Goal: Task Accomplishment & Management: Complete application form

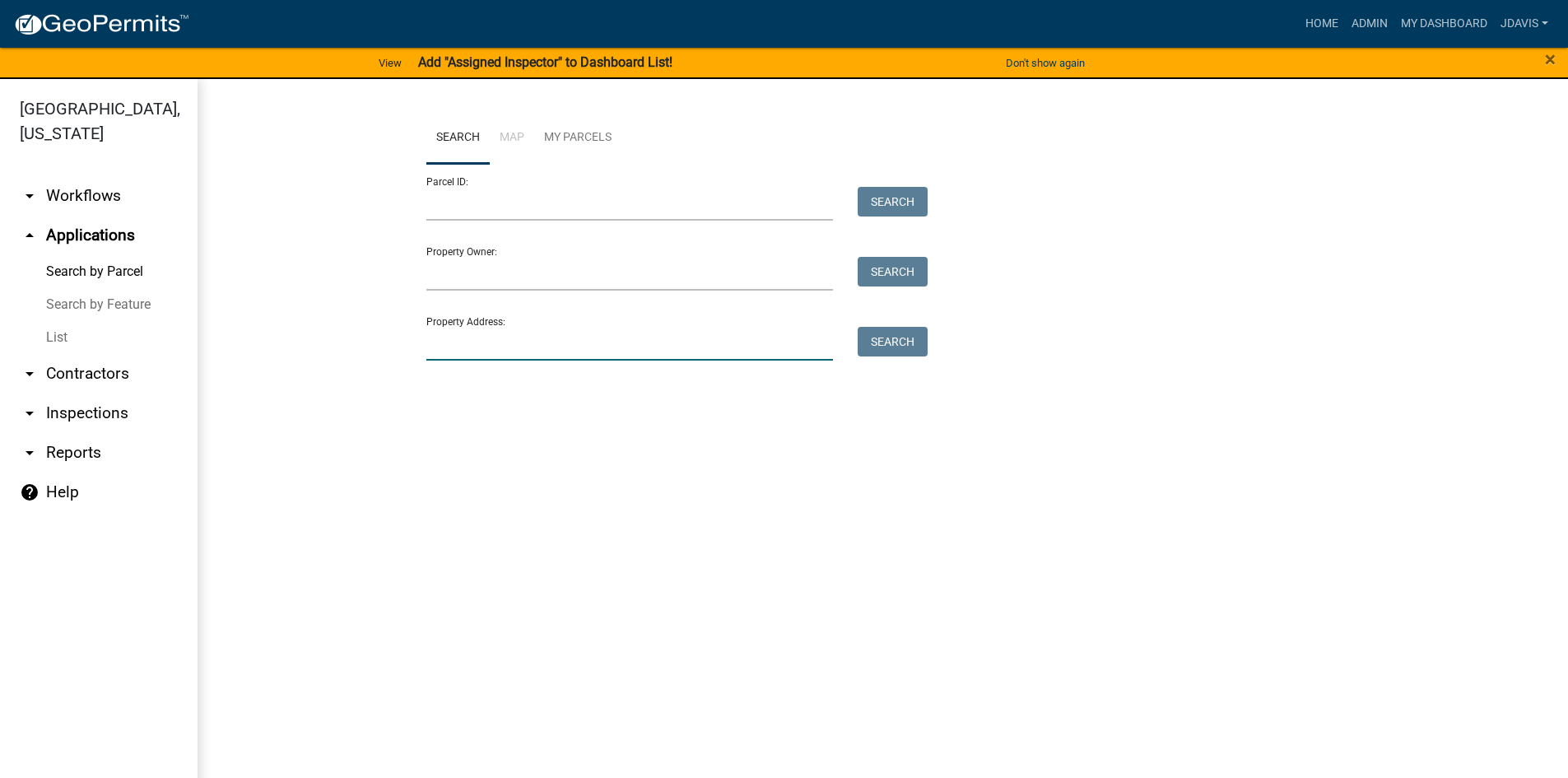
click at [662, 343] on input "Property Address:" at bounding box center [630, 343] width 408 height 34
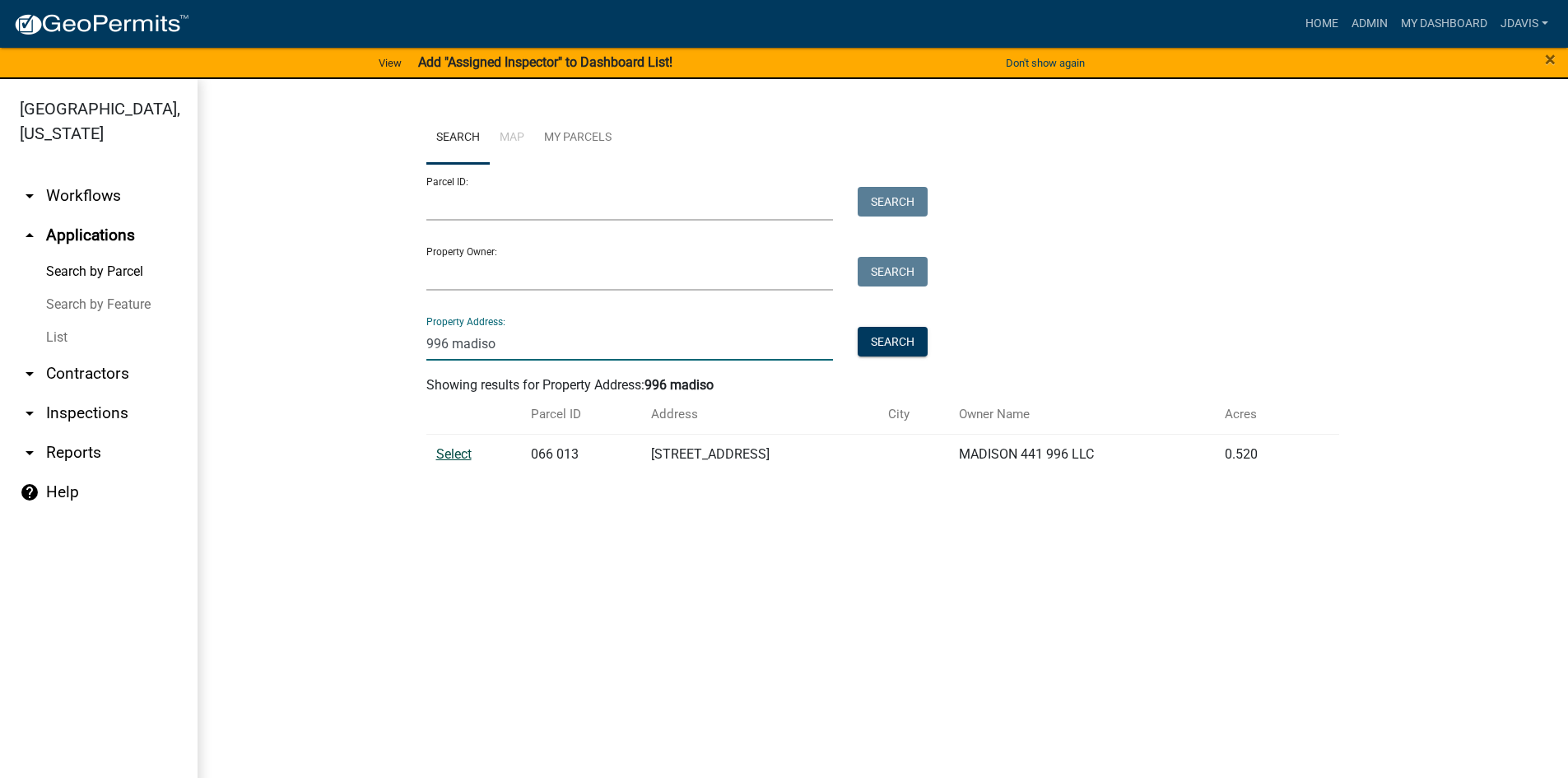
type input "996 madiso"
click at [461, 460] on span "Select" at bounding box center [454, 454] width 35 height 16
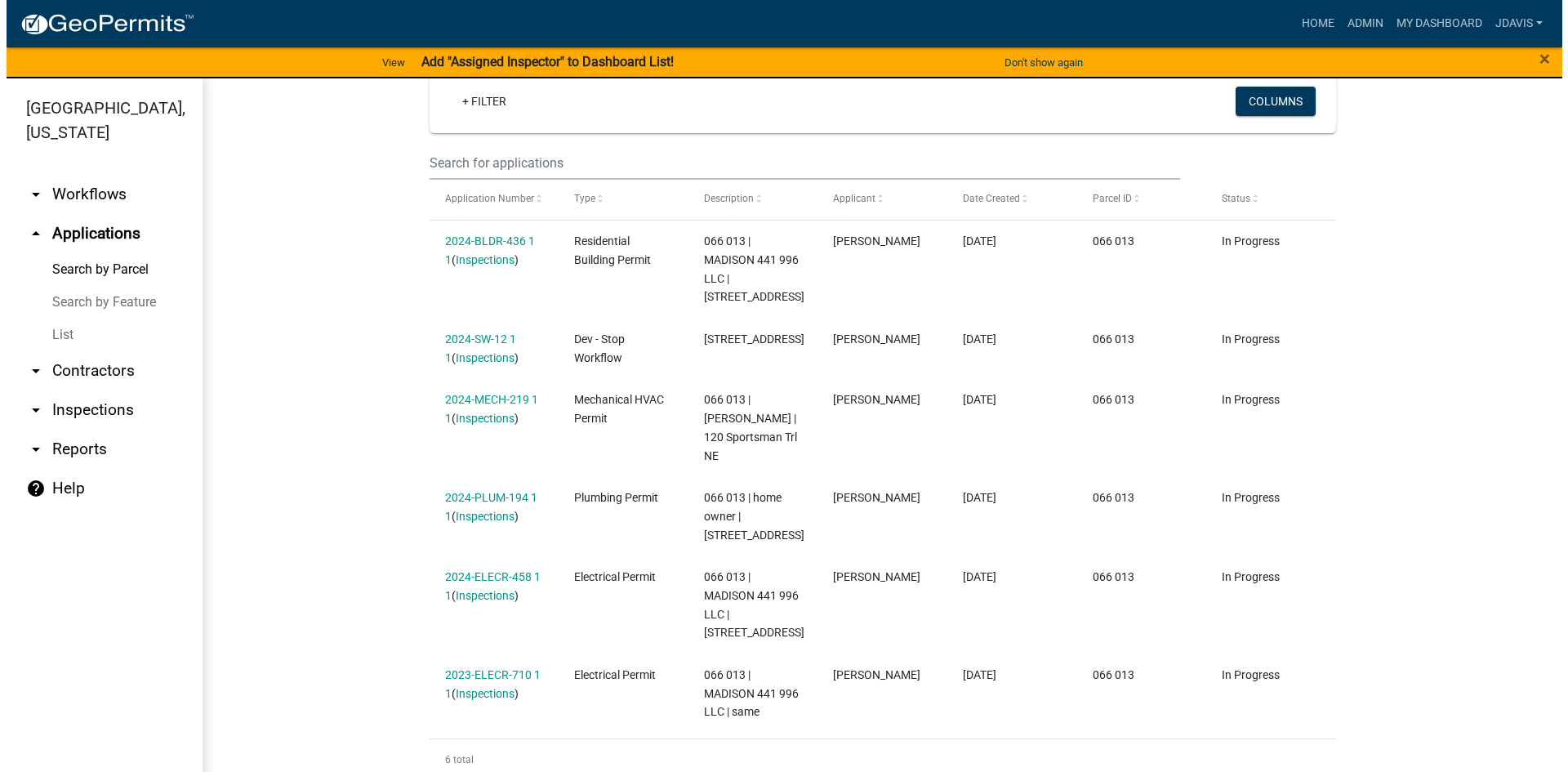
scroll to position [426, 0]
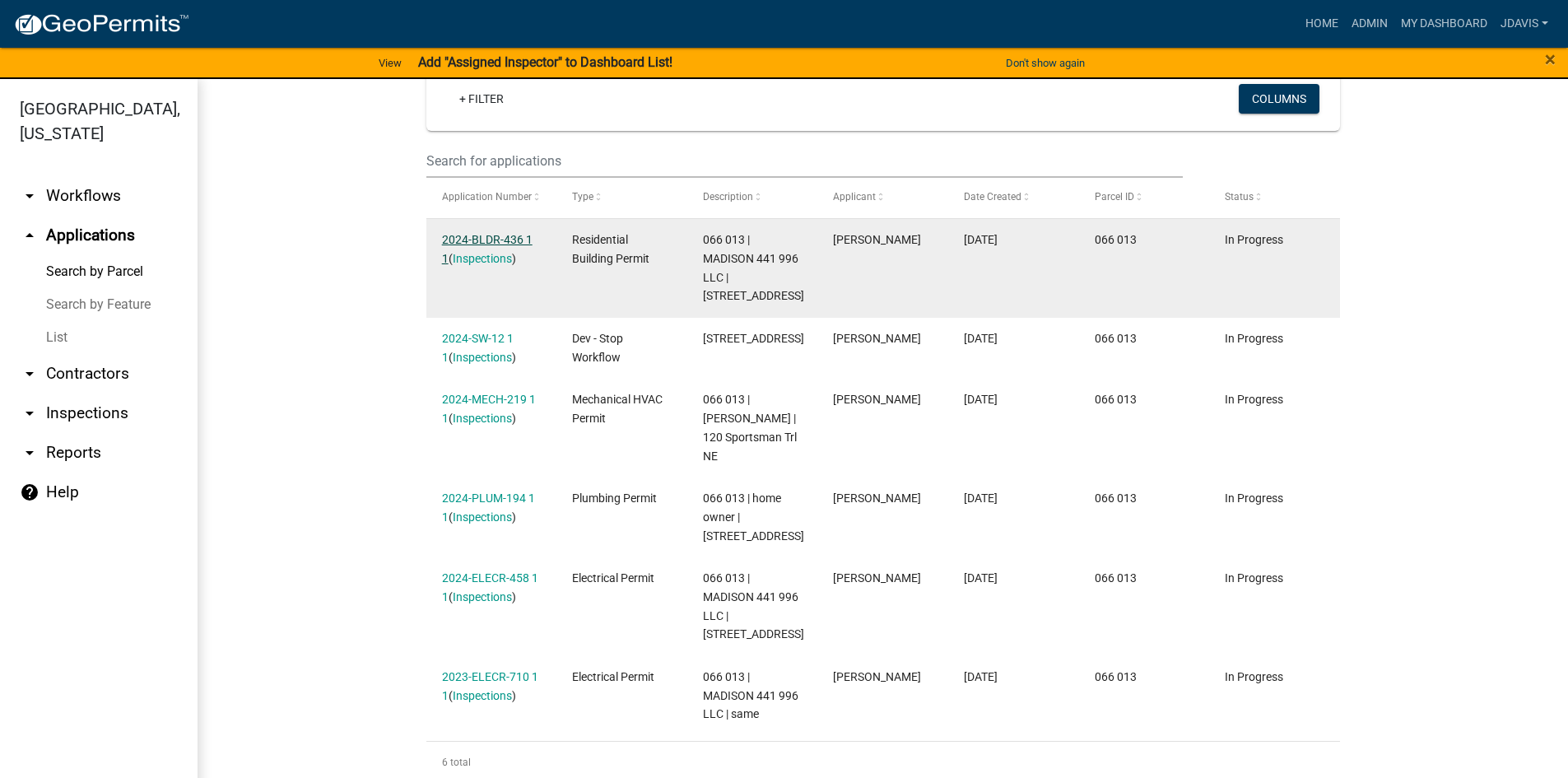
click at [484, 239] on link "2024-BLDR-436 1 1" at bounding box center [487, 249] width 90 height 32
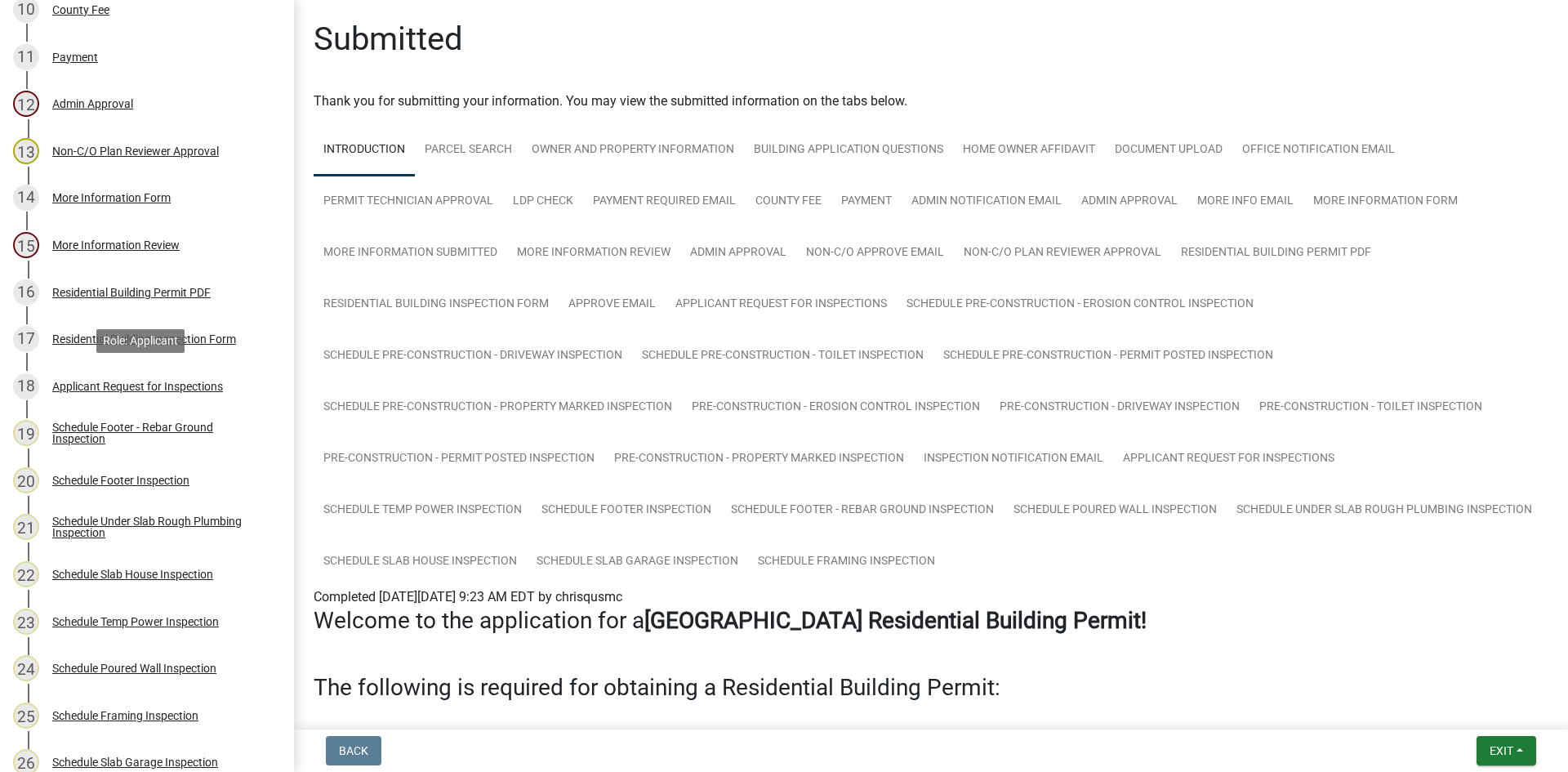
scroll to position [711, 0]
click at [173, 388] on div "Applicant Request for Inspections" at bounding box center [137, 388] width 171 height 12
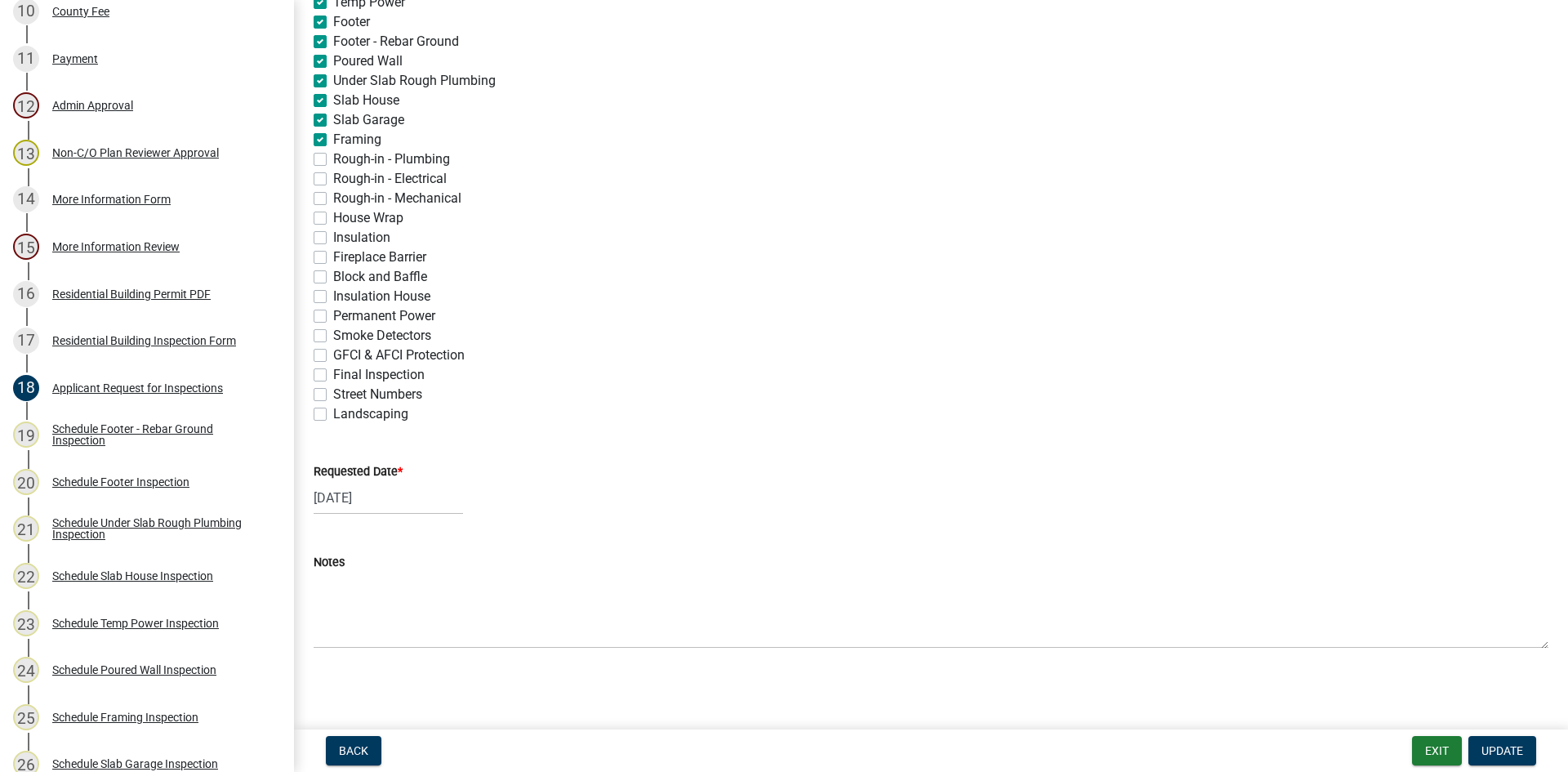
scroll to position [506, 0]
click at [333, 234] on label "Insulation" at bounding box center [362, 234] width 57 height 19
click at [333, 234] on input "Insulation" at bounding box center [338, 230] width 11 height 11
checkbox input "true"
checkbox input "false"
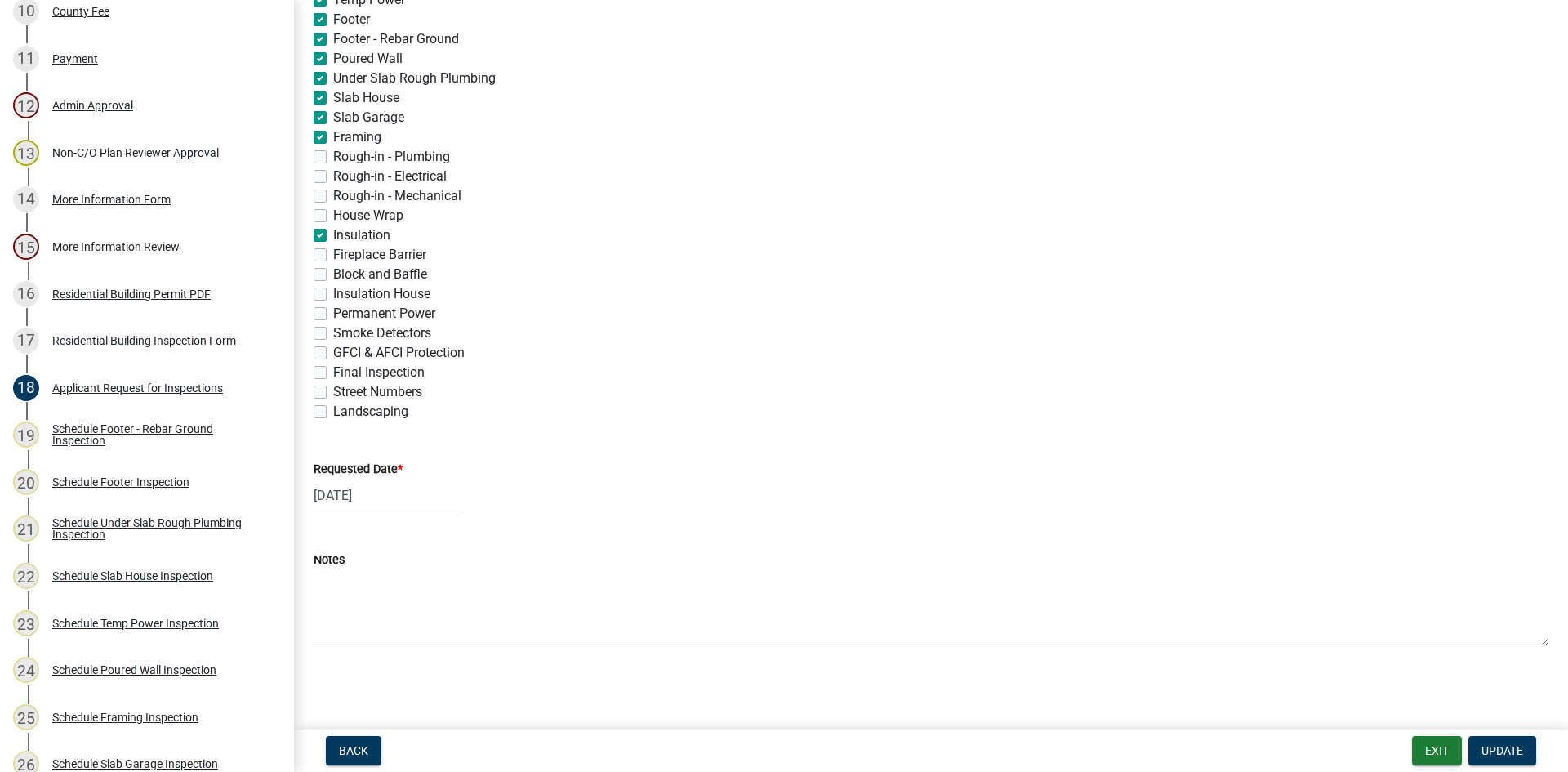
checkbox input "false"
checkbox input "true"
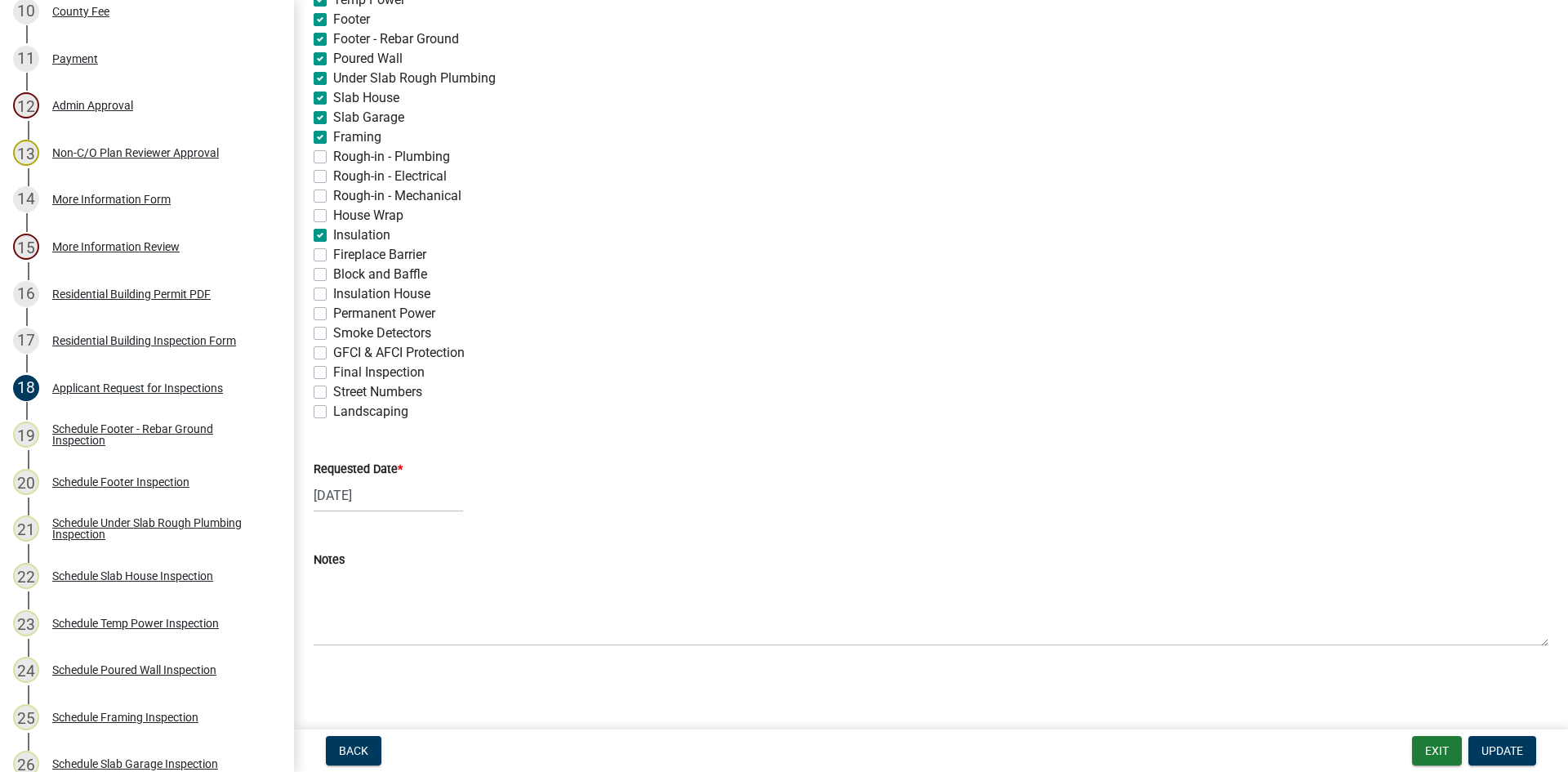
checkbox input "true"
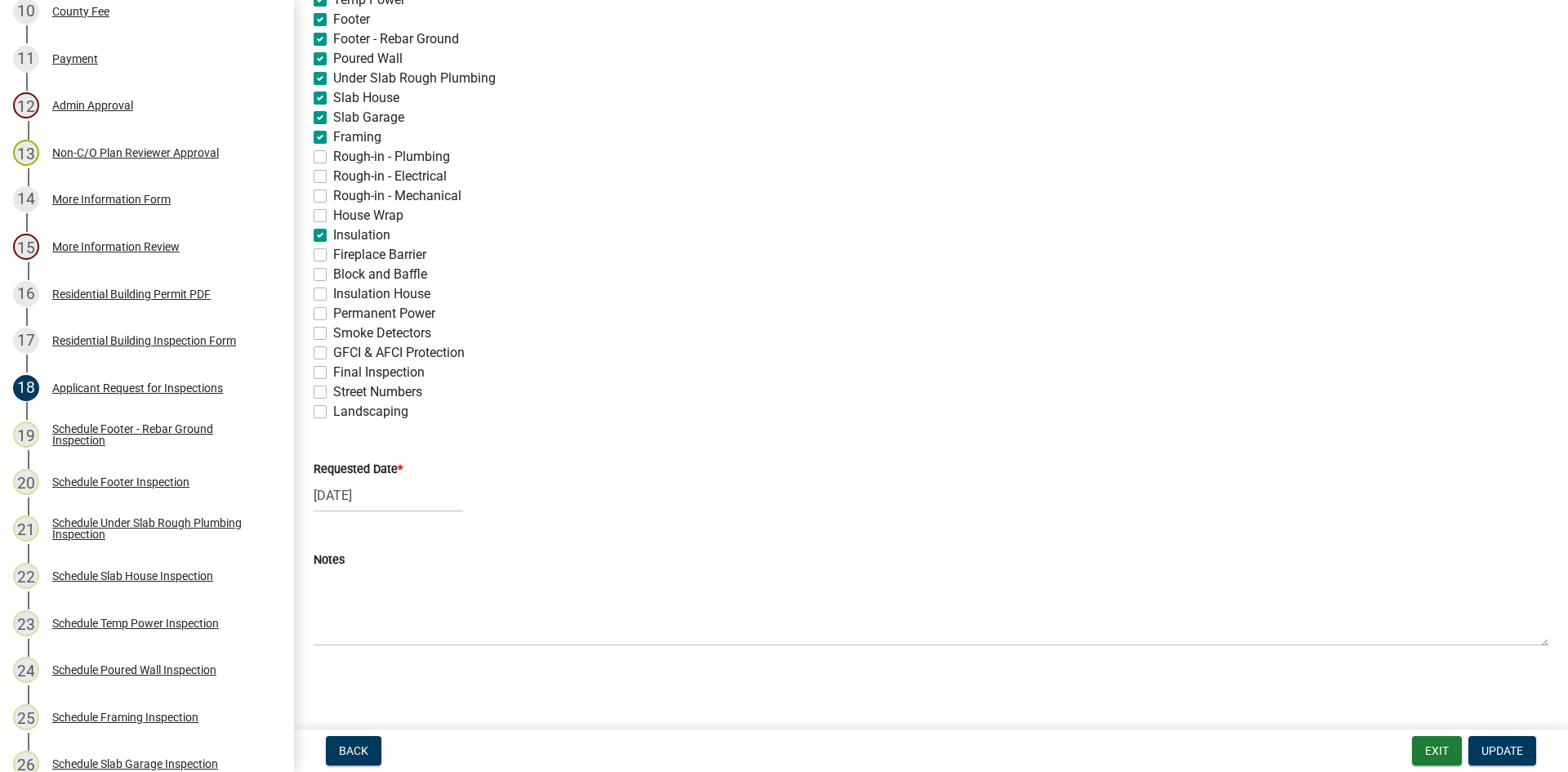
checkbox input "true"
checkbox input "false"
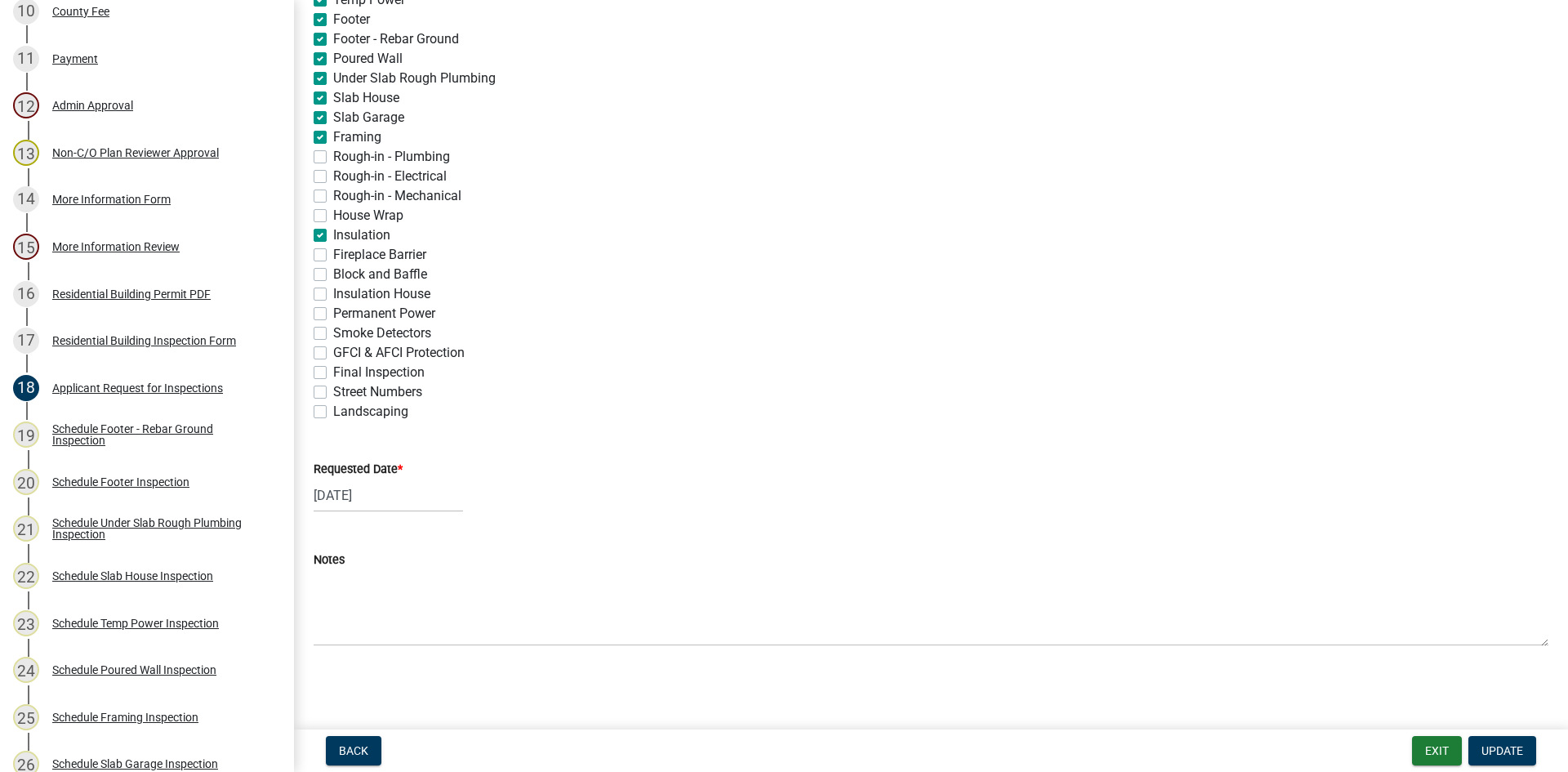
checkbox input "false"
checkbox input "true"
checkbox input "false"
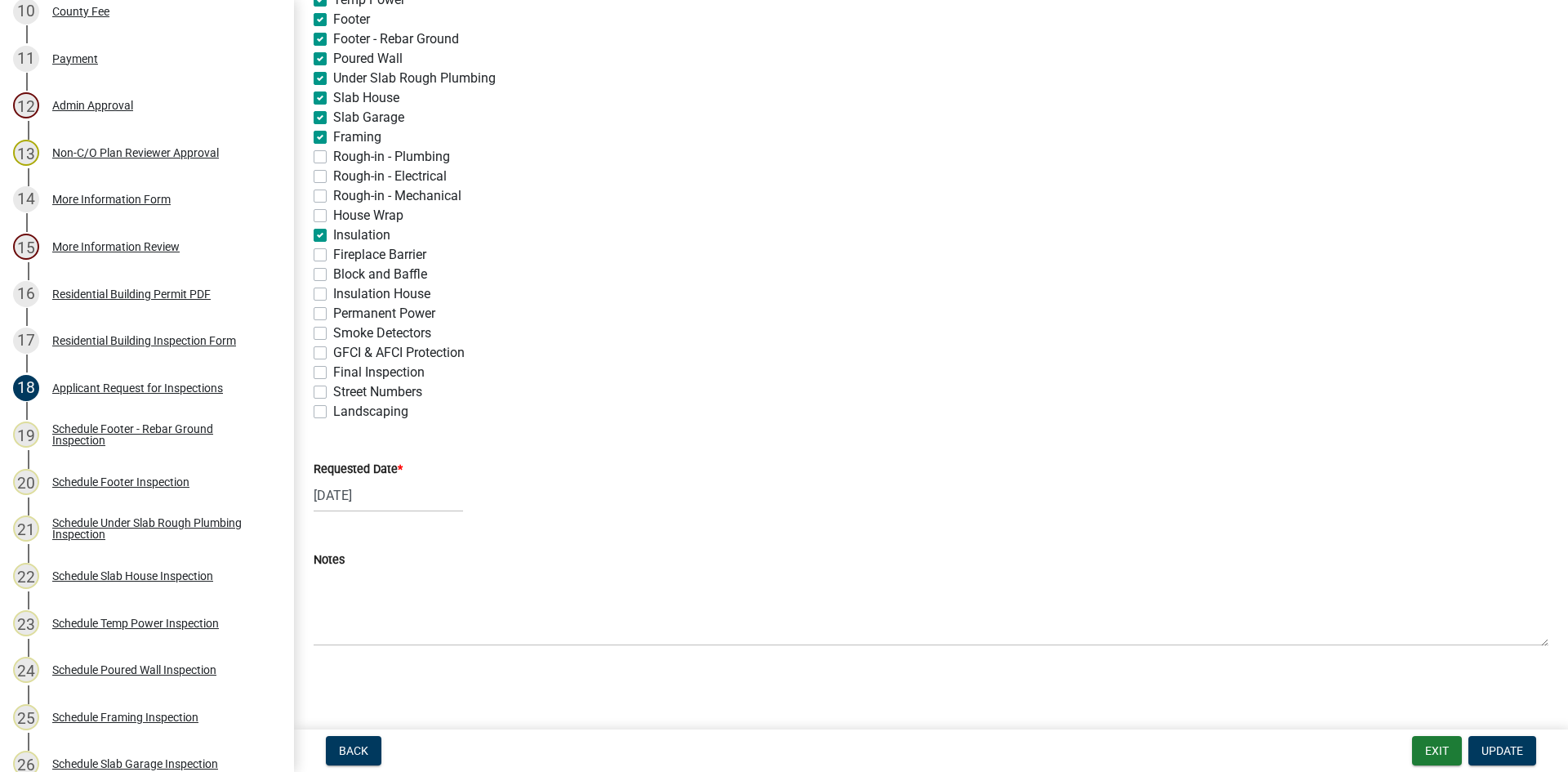
checkbox input "false"
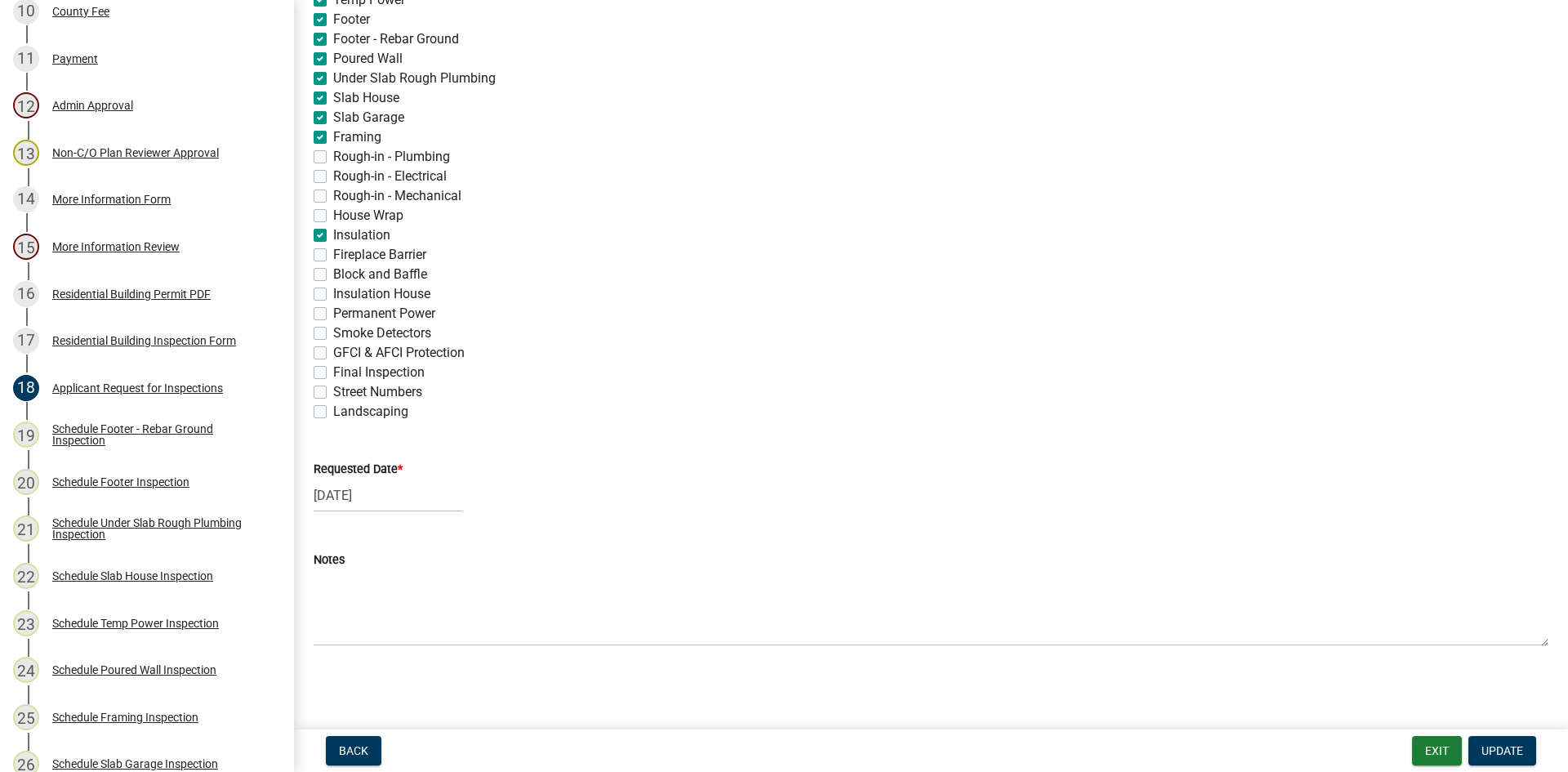
checkbox input "false"
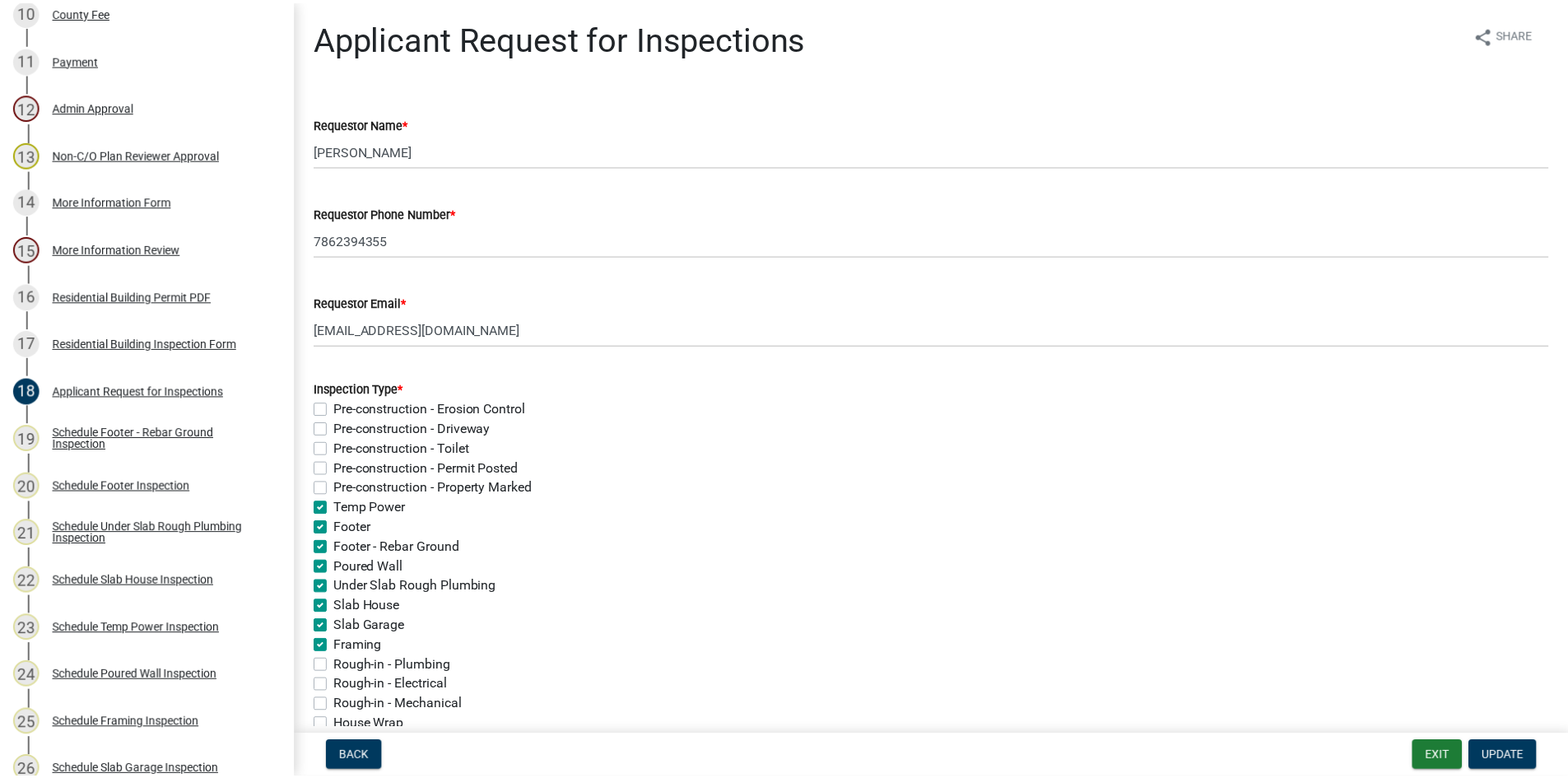
scroll to position [0, 0]
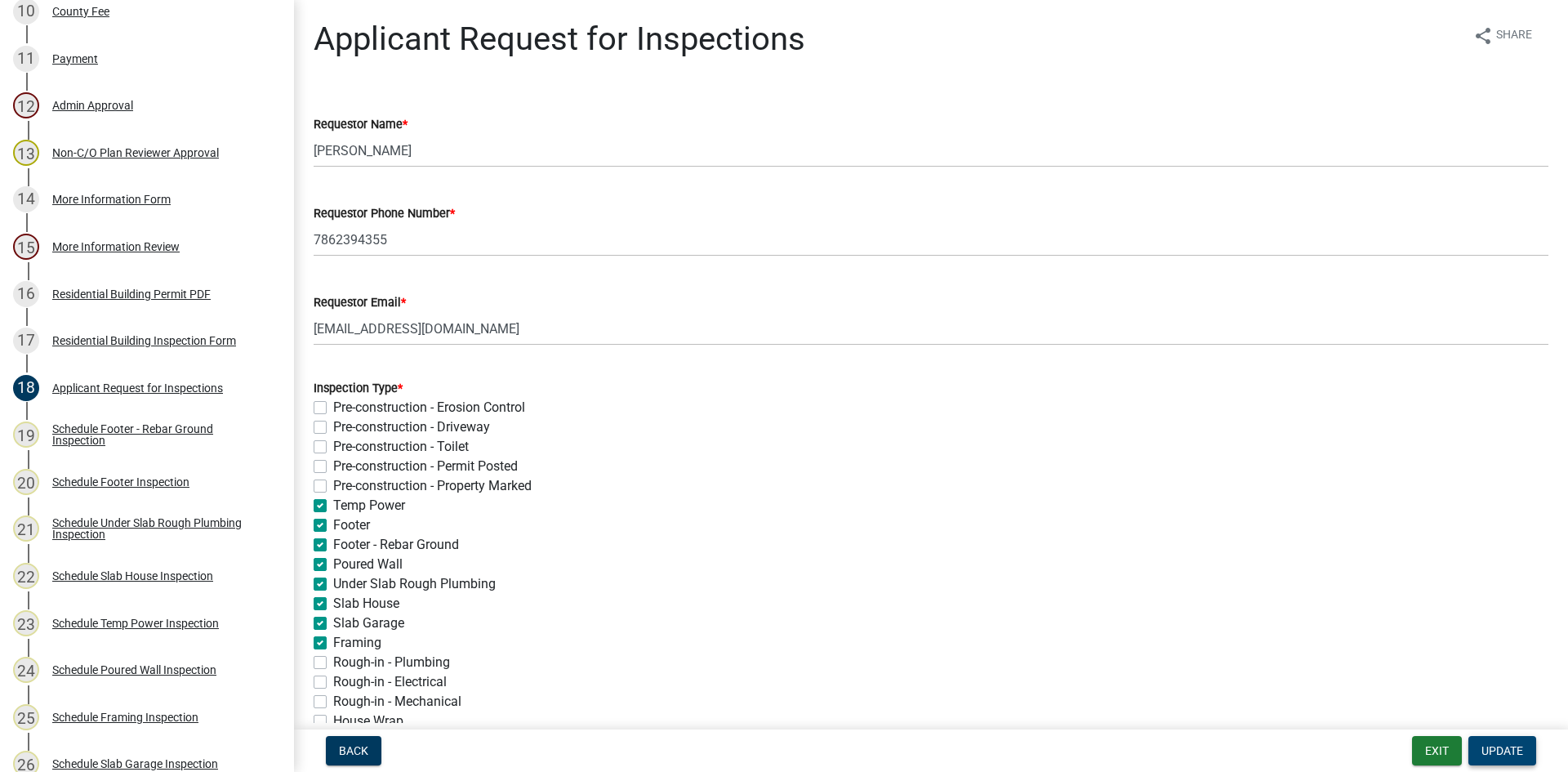
click at [1504, 748] on span "Update" at bounding box center [1503, 750] width 42 height 13
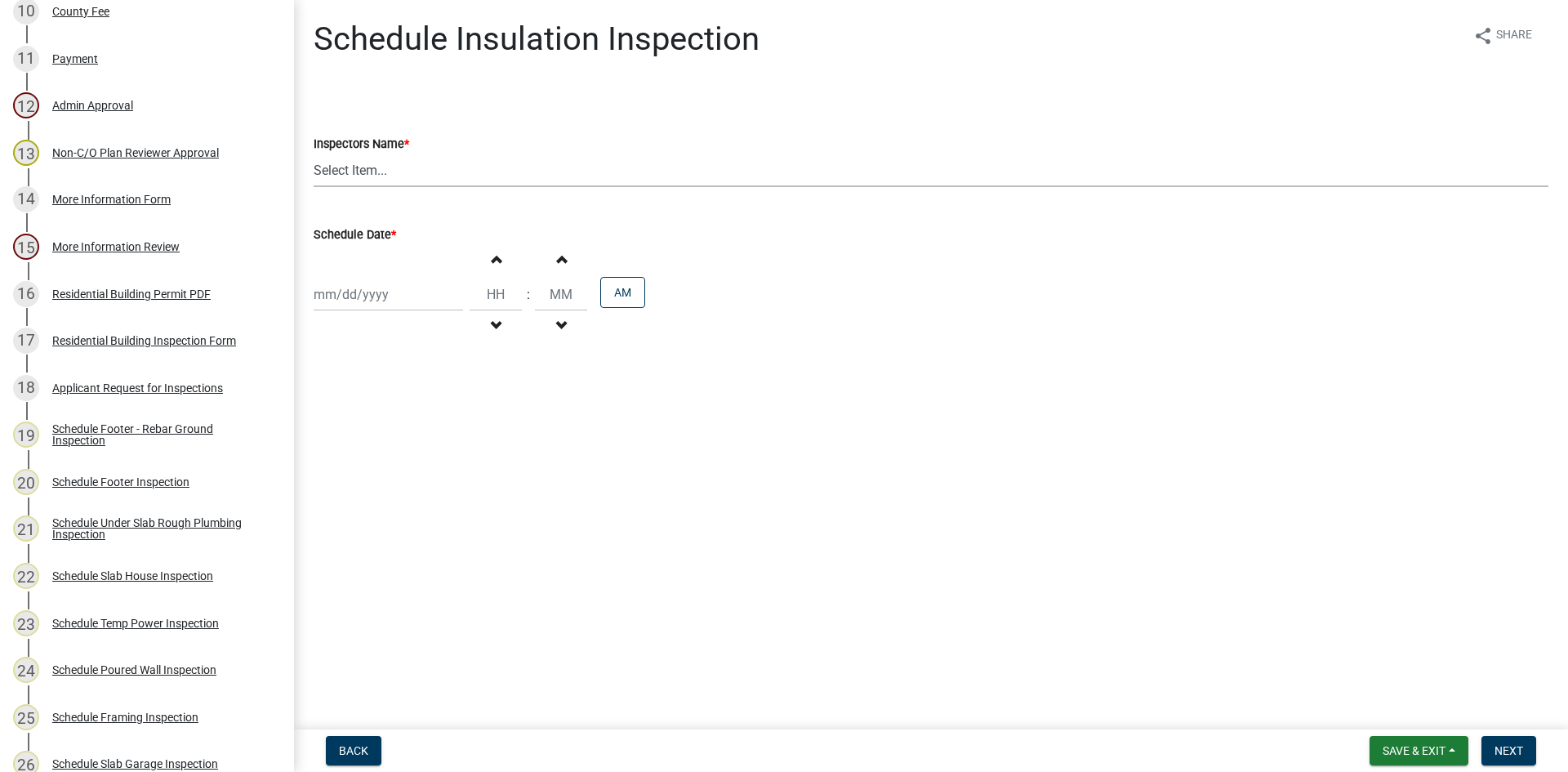
click at [395, 173] on select "Select Item... mrivera ([PERSON_NAME]) jstokes ([PERSON_NAME]) asmith105 ([PERS…" at bounding box center [931, 170] width 1235 height 33
select select "a0ea4169-8540-4a2c-b9f4-cf4c1ffdeb95"
click at [313, 153] on select "Select Item... mrivera ([PERSON_NAME]) jstokes ([PERSON_NAME]) asmith105 ([PERS…" at bounding box center [931, 170] width 1235 height 33
click at [342, 294] on div at bounding box center [388, 295] width 149 height 33
select select "8"
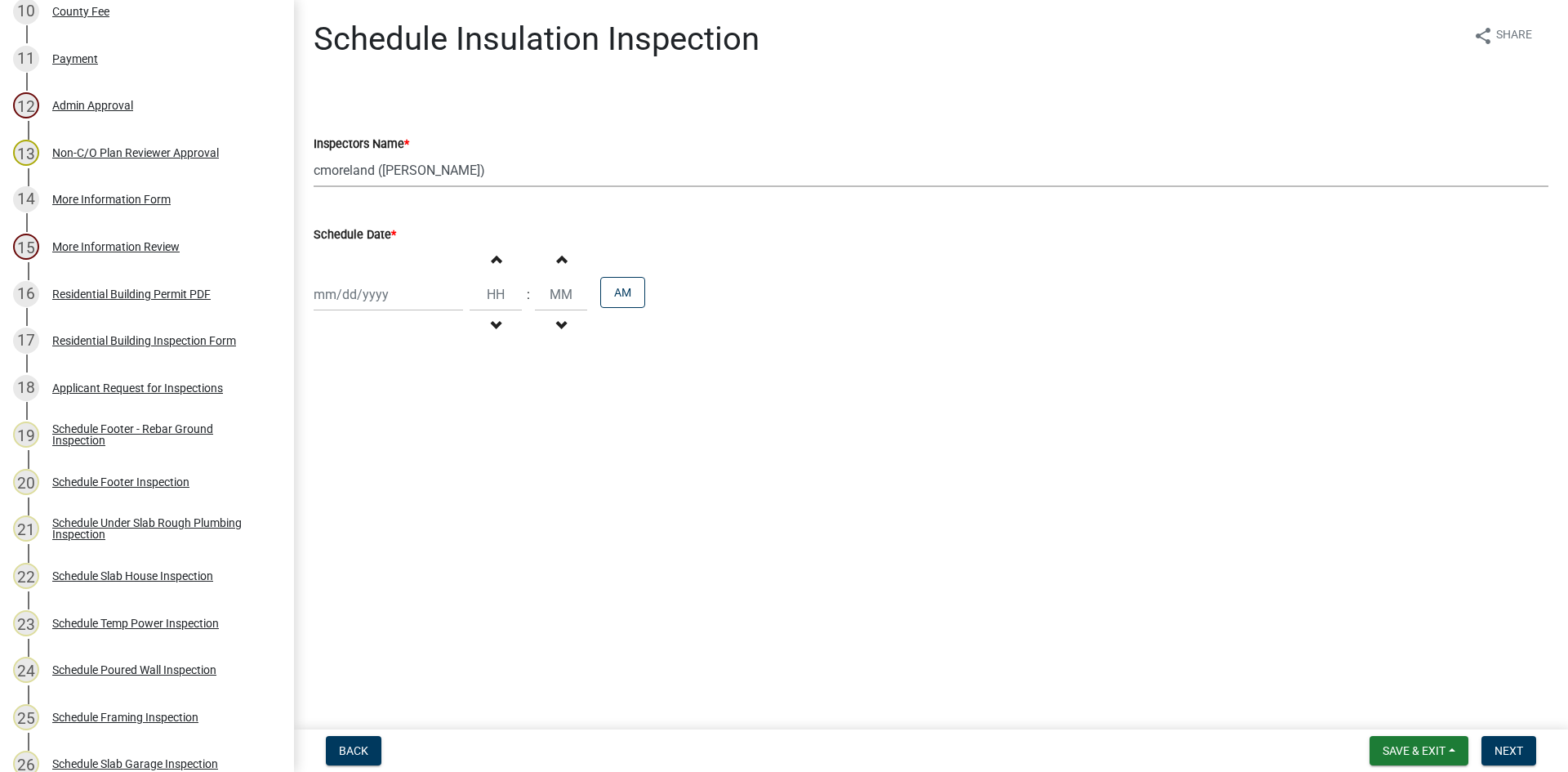
select select "2025"
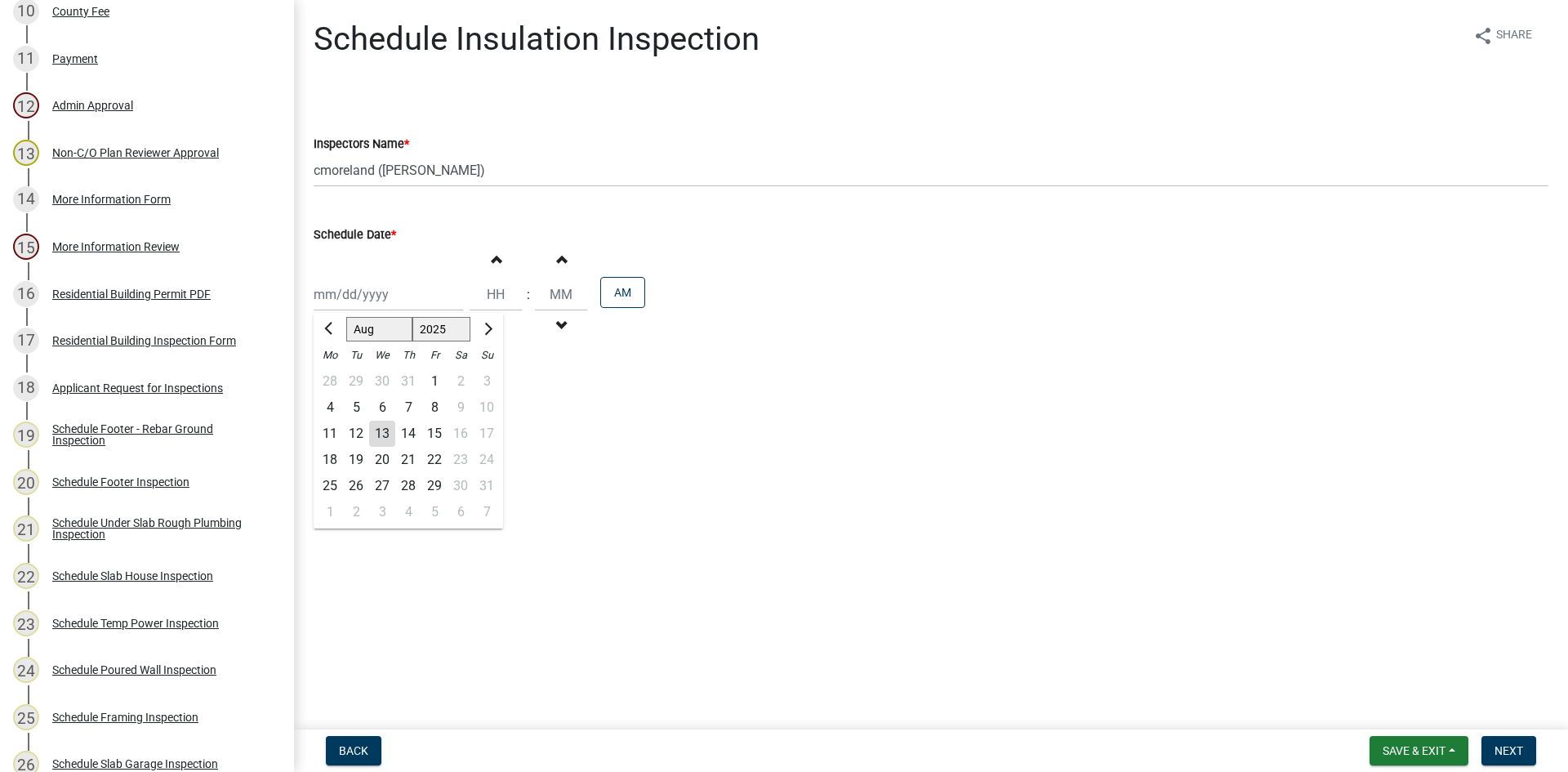
click at [407, 430] on div "14" at bounding box center [408, 433] width 26 height 26
type input "[DATE]"
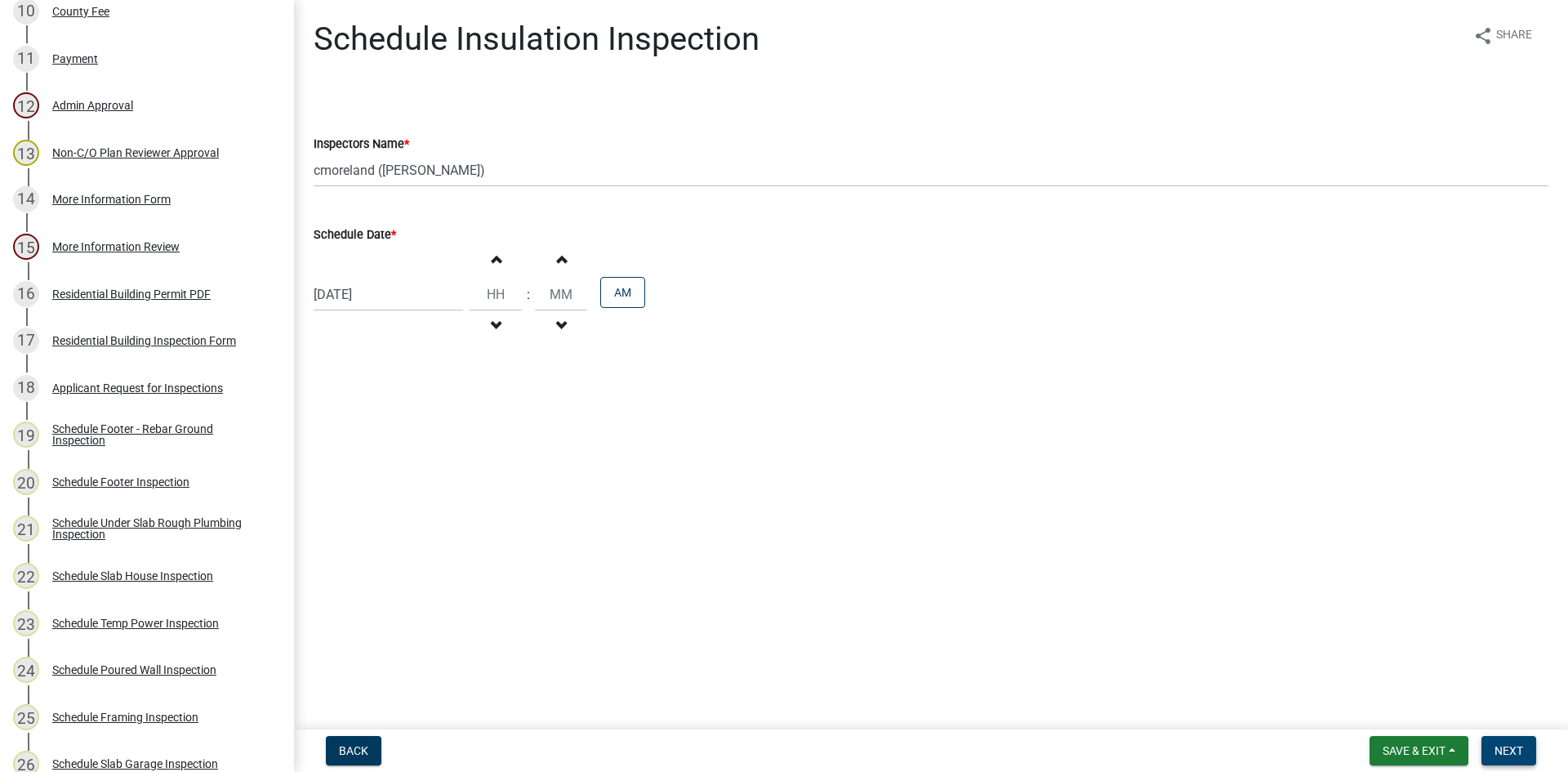
click at [1501, 751] on span "Next" at bounding box center [1509, 750] width 28 height 13
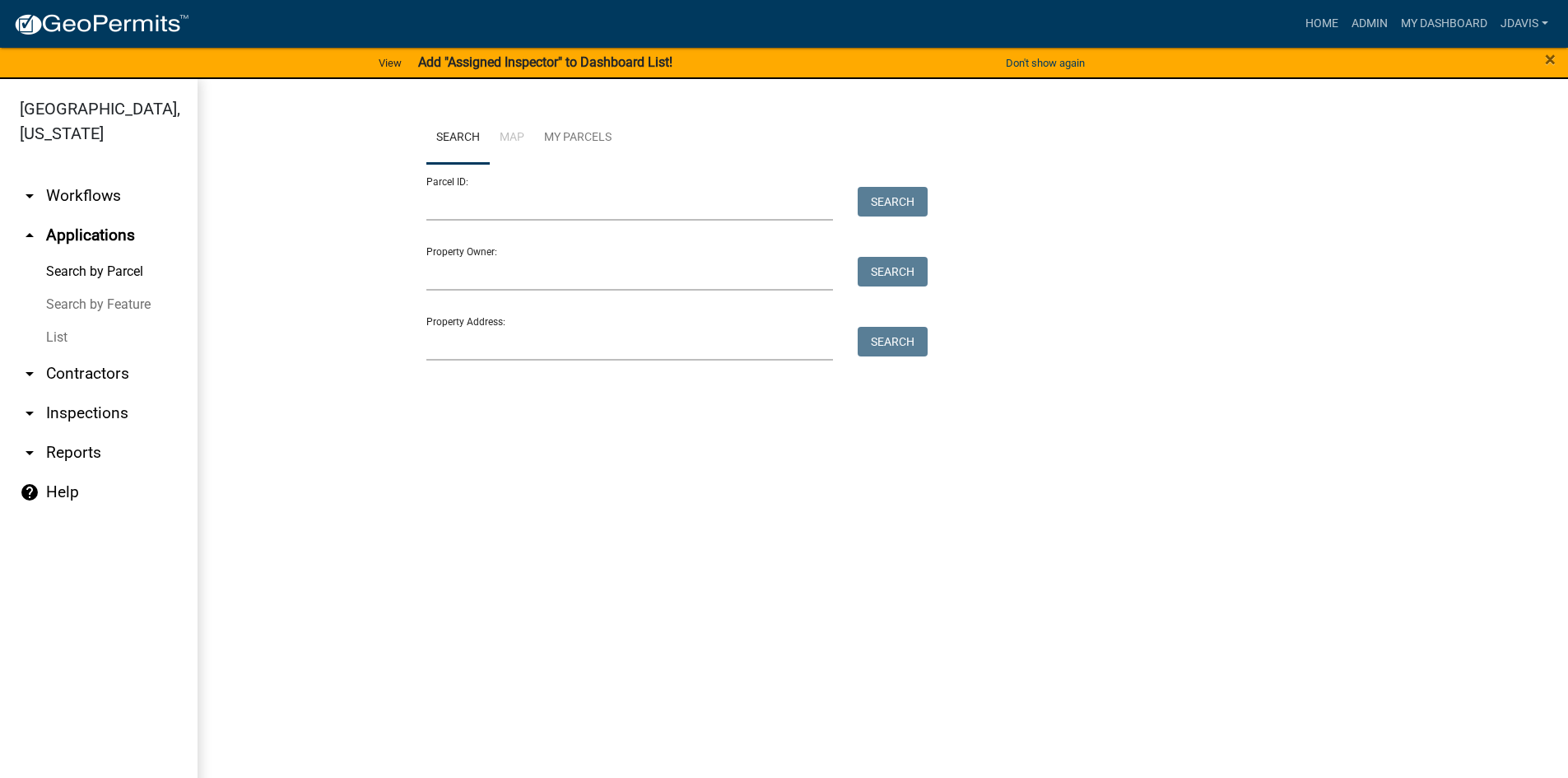
click at [63, 328] on link "List" at bounding box center [99, 337] width 197 height 33
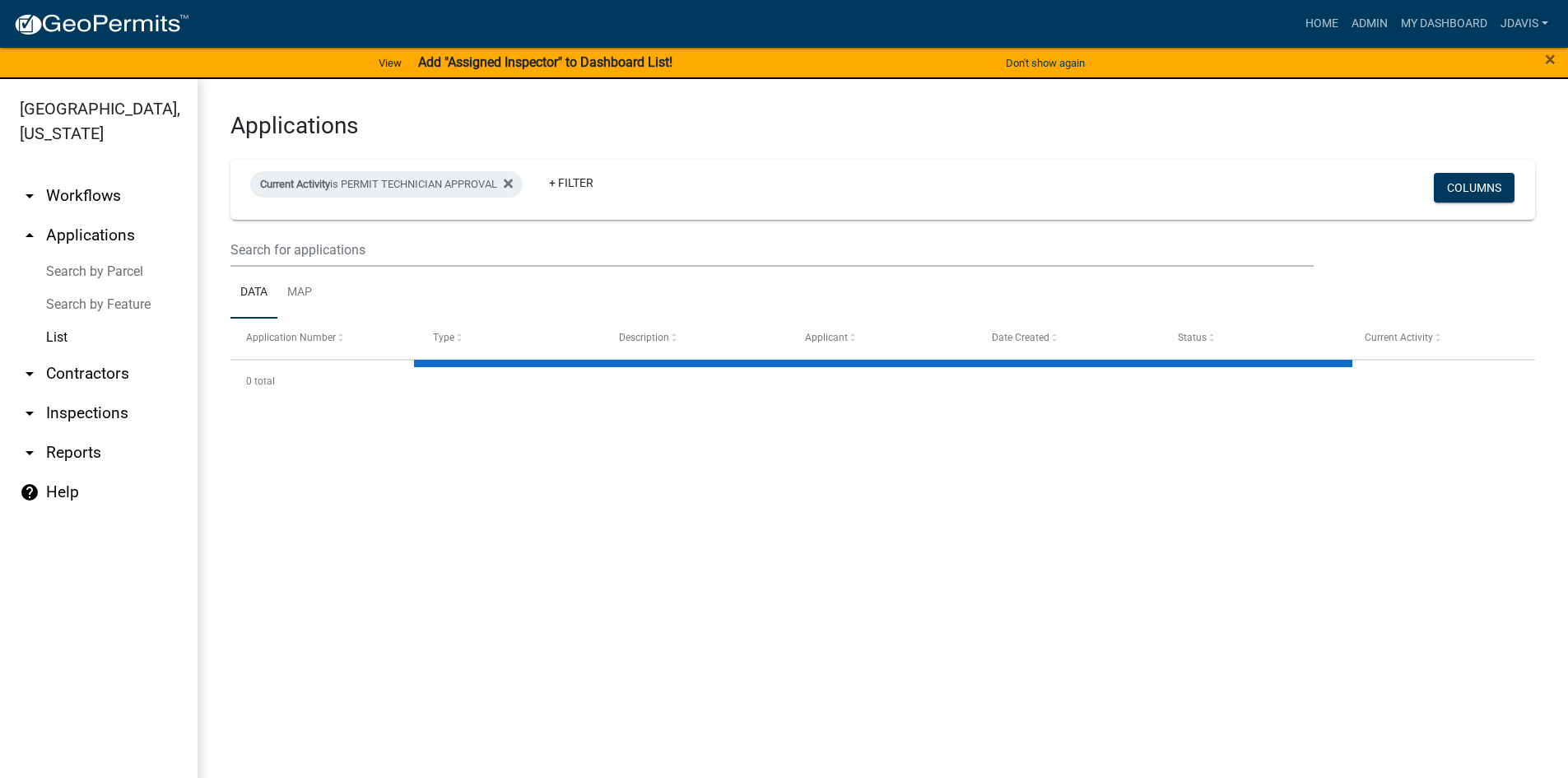
select select "2: 50"
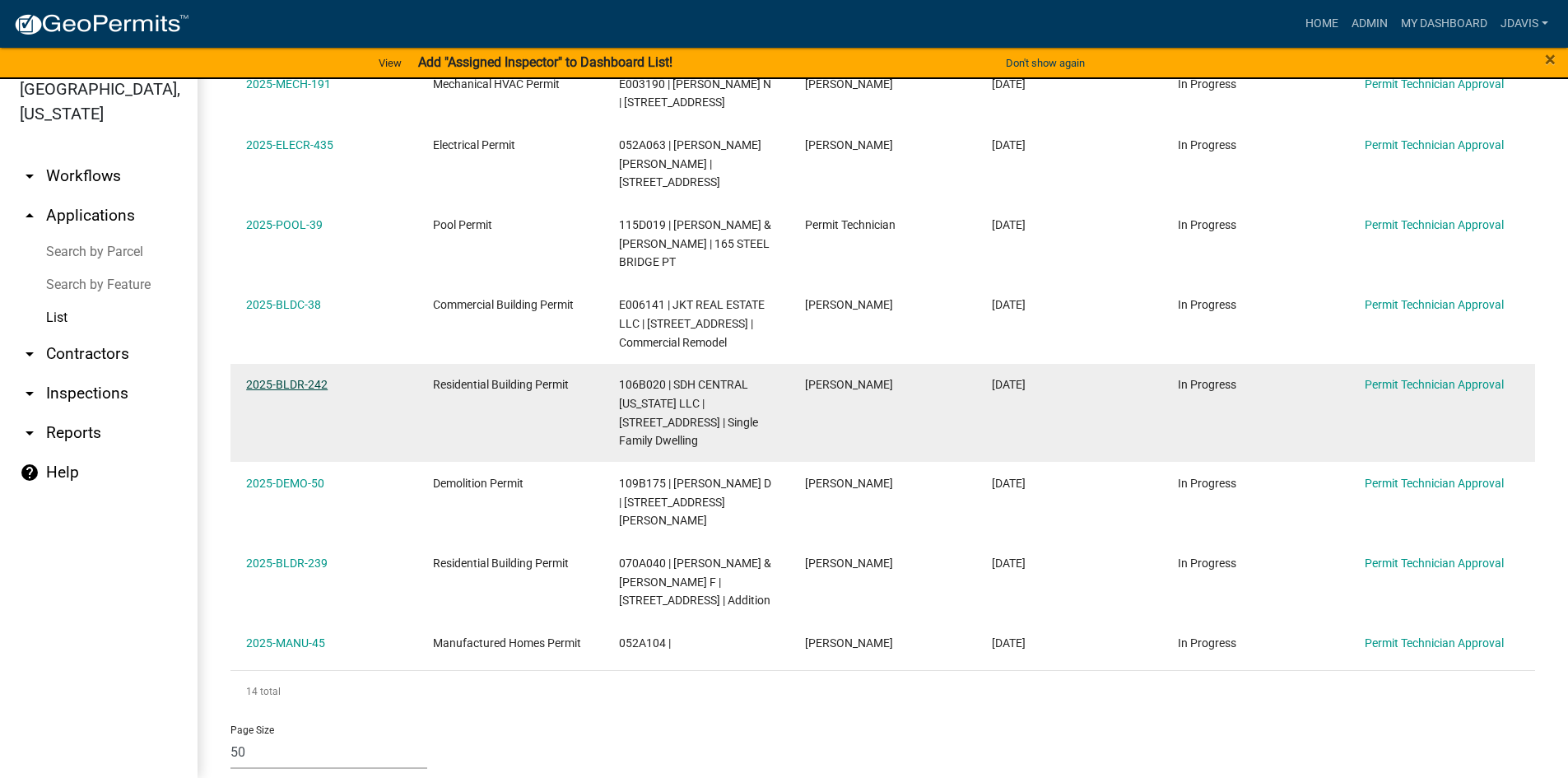
scroll to position [636, 0]
